Goal: Task Accomplishment & Management: Complete application form

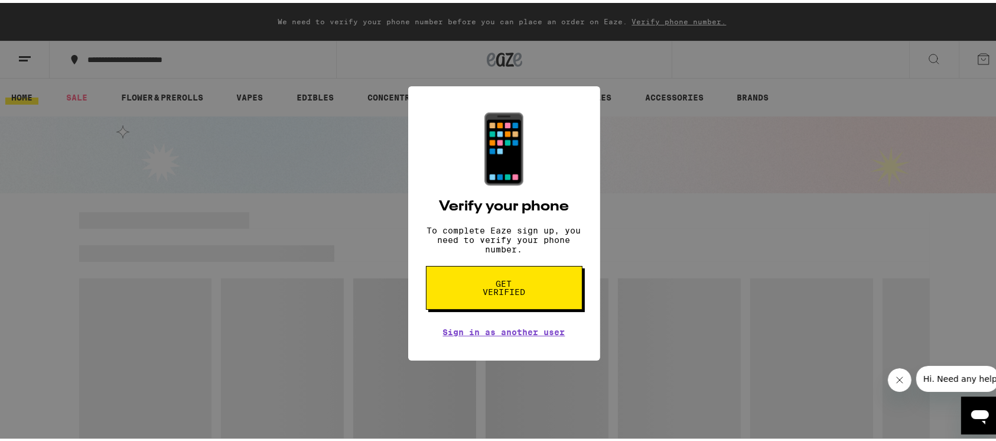
drag, startPoint x: 0, startPoint y: 0, endPoint x: 778, endPoint y: 216, distance: 807.3
click at [778, 216] on div "📱 Verify your phone To complete Eaze sign up, you need to verify your phone num…" at bounding box center [504, 220] width 1008 height 441
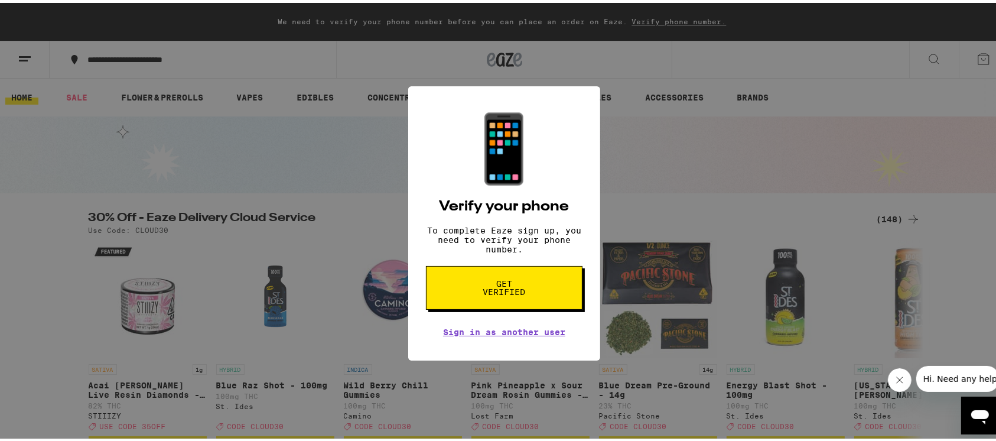
click at [526, 286] on span "Get verified" at bounding box center [504, 284] width 61 height 17
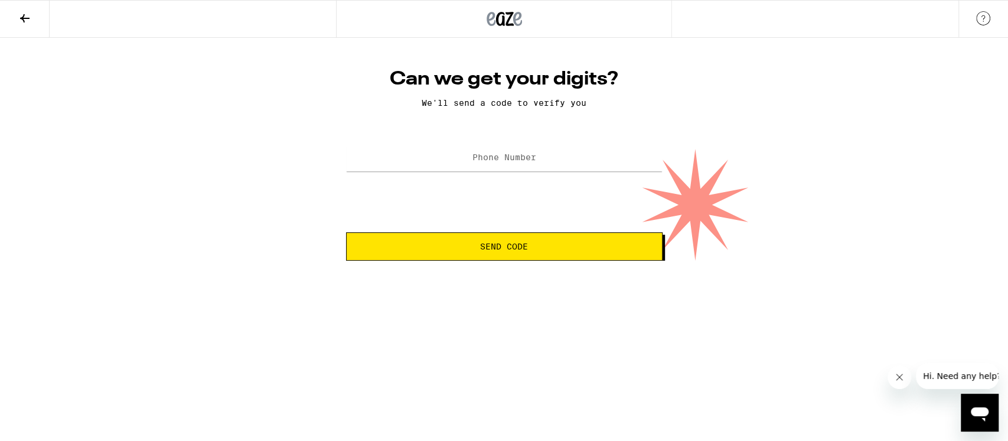
click at [492, 155] on label "Phone Number" at bounding box center [505, 156] width 64 height 9
type input "(584) 246-4511"
click at [511, 244] on span "Send Code" at bounding box center [504, 246] width 48 height 8
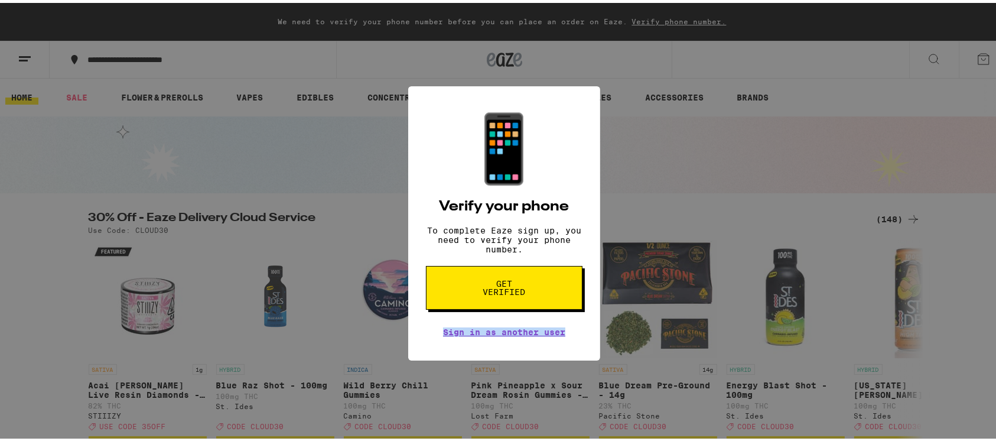
drag, startPoint x: 427, startPoint y: 336, endPoint x: 566, endPoint y: 337, distance: 139.4
click at [566, 337] on div "📱 Verify your phone To complete Eaze sign up, you need to verify your phone num…" at bounding box center [504, 220] width 192 height 274
click at [522, 357] on div "📱 Verify your phone To complete Eaze sign up, you need to verify your phone num…" at bounding box center [504, 220] width 192 height 274
